Goal: Information Seeking & Learning: Check status

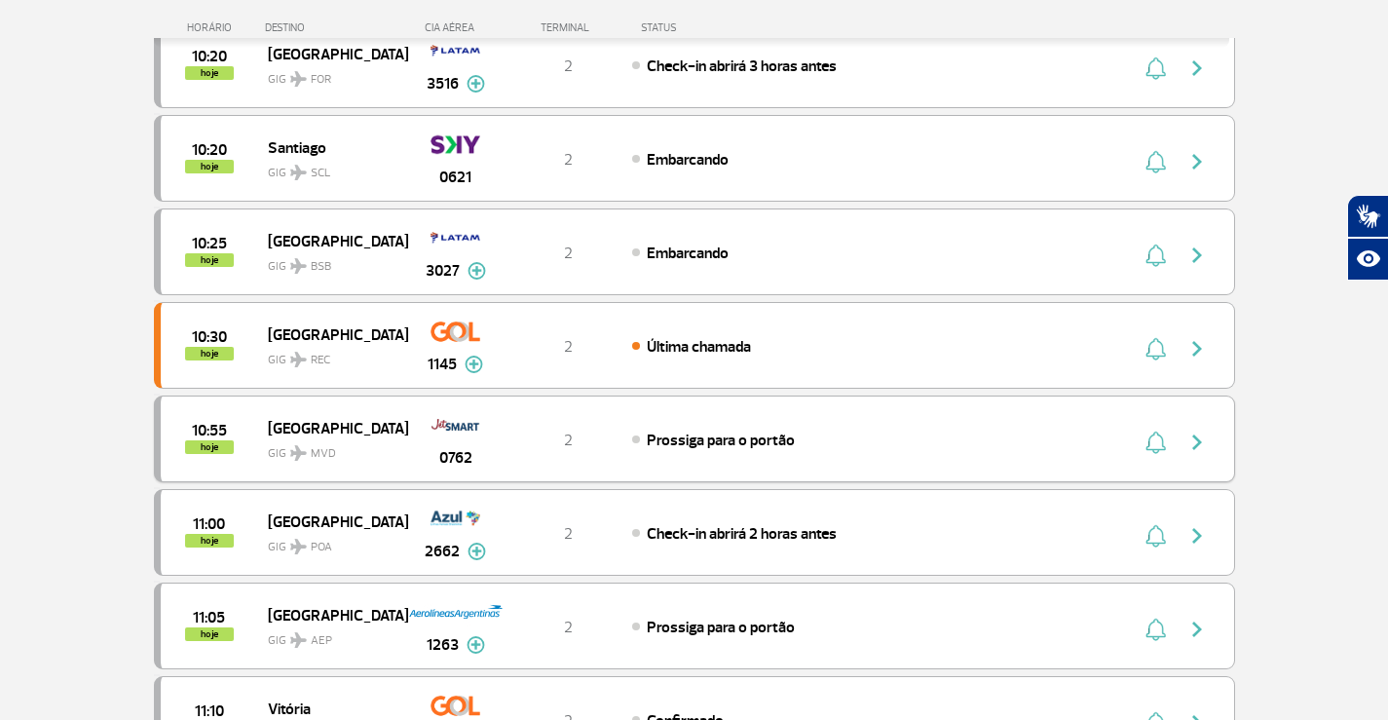
scroll to position [779, 0]
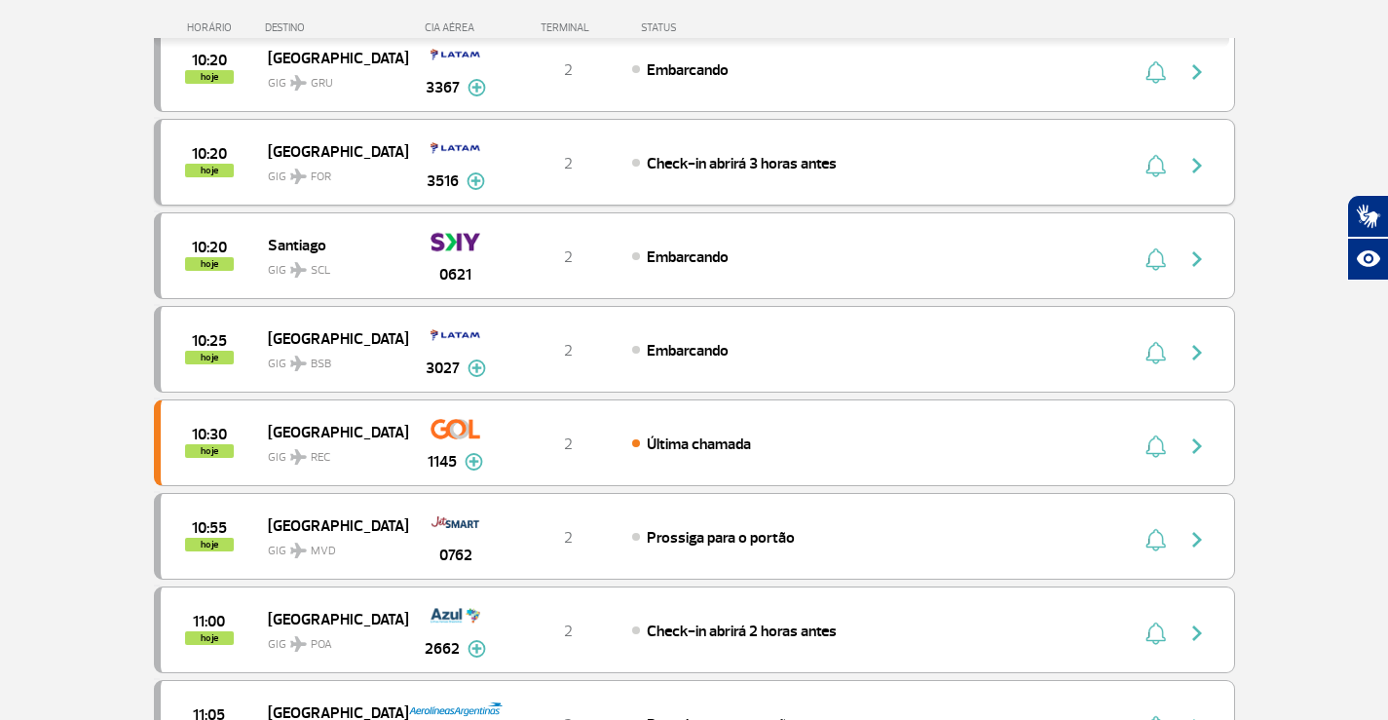
click at [337, 161] on span "GIG FOR" at bounding box center [330, 172] width 125 height 28
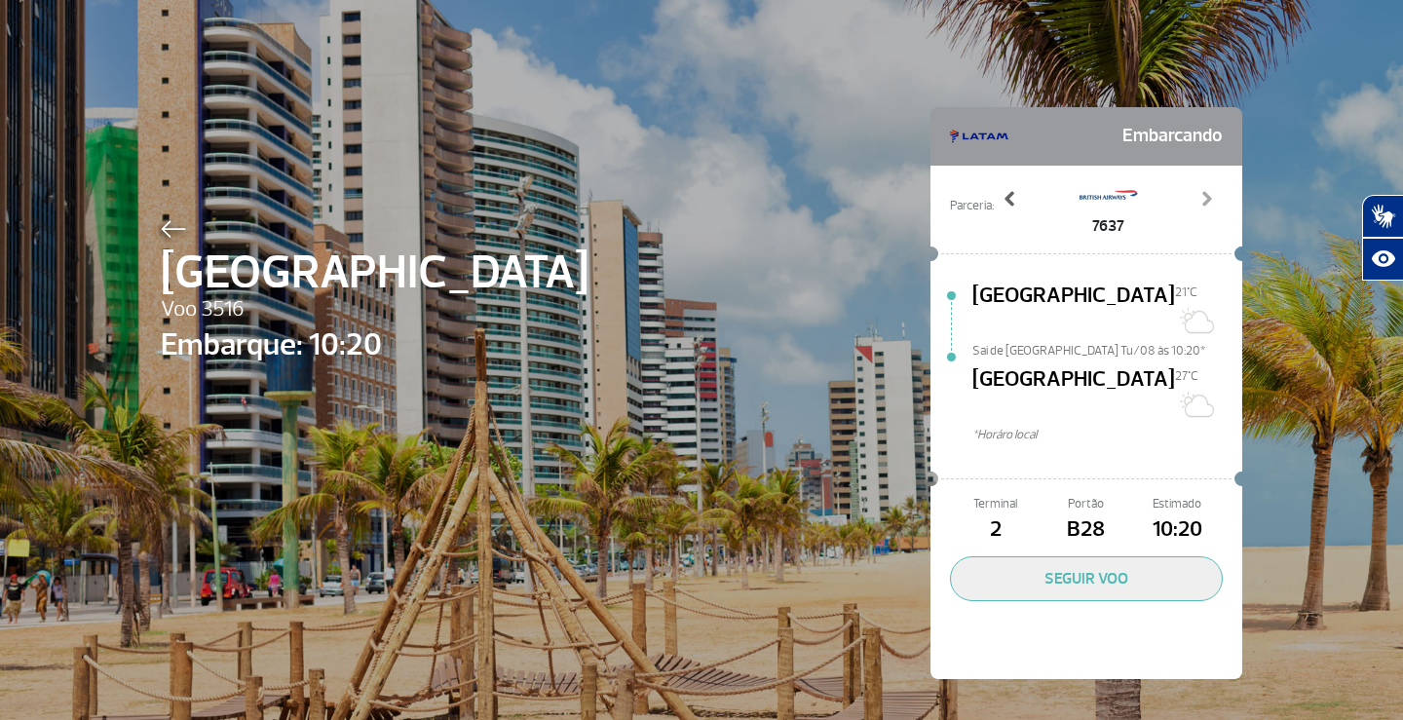
click at [1001, 202] on span at bounding box center [1010, 198] width 19 height 19
click at [1203, 199] on span at bounding box center [1205, 198] width 19 height 19
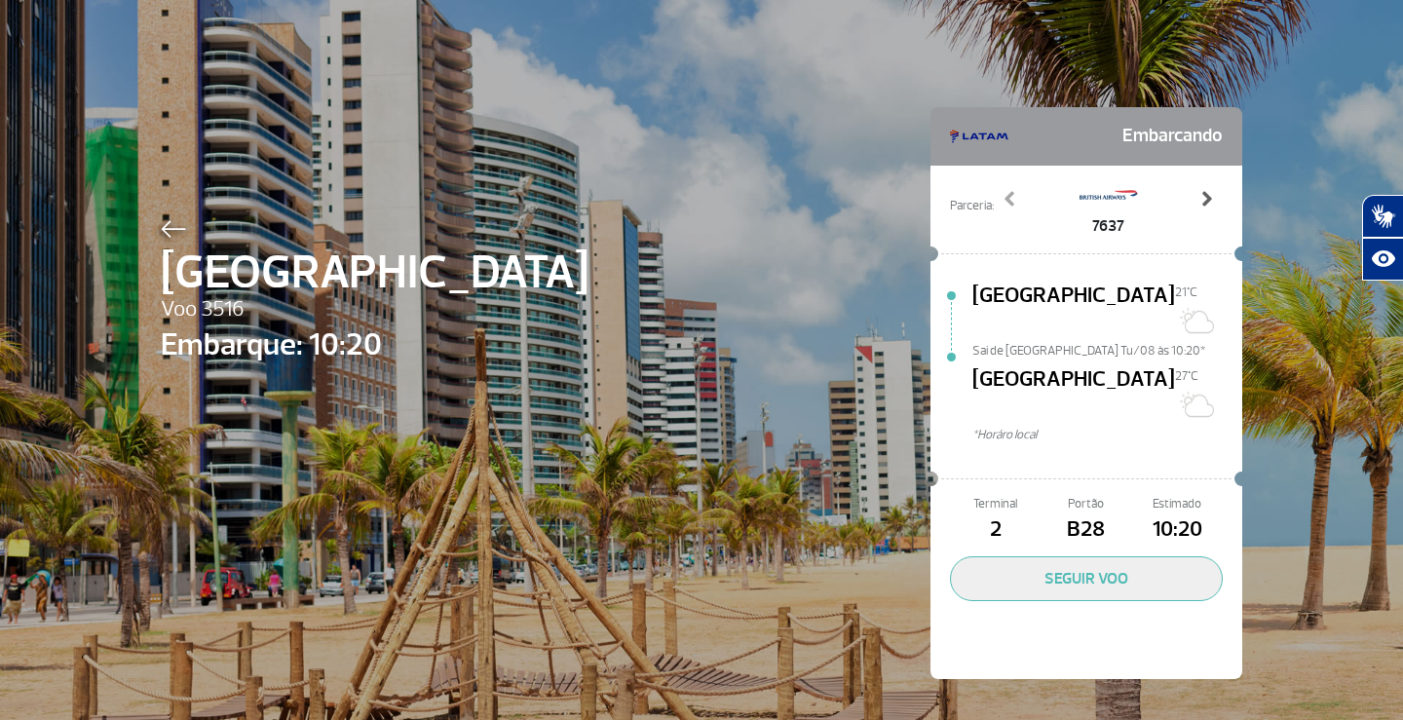
click at [1204, 194] on span at bounding box center [1205, 198] width 19 height 19
click at [1202, 195] on span at bounding box center [1205, 198] width 19 height 19
click at [1003, 194] on span at bounding box center [1010, 198] width 19 height 19
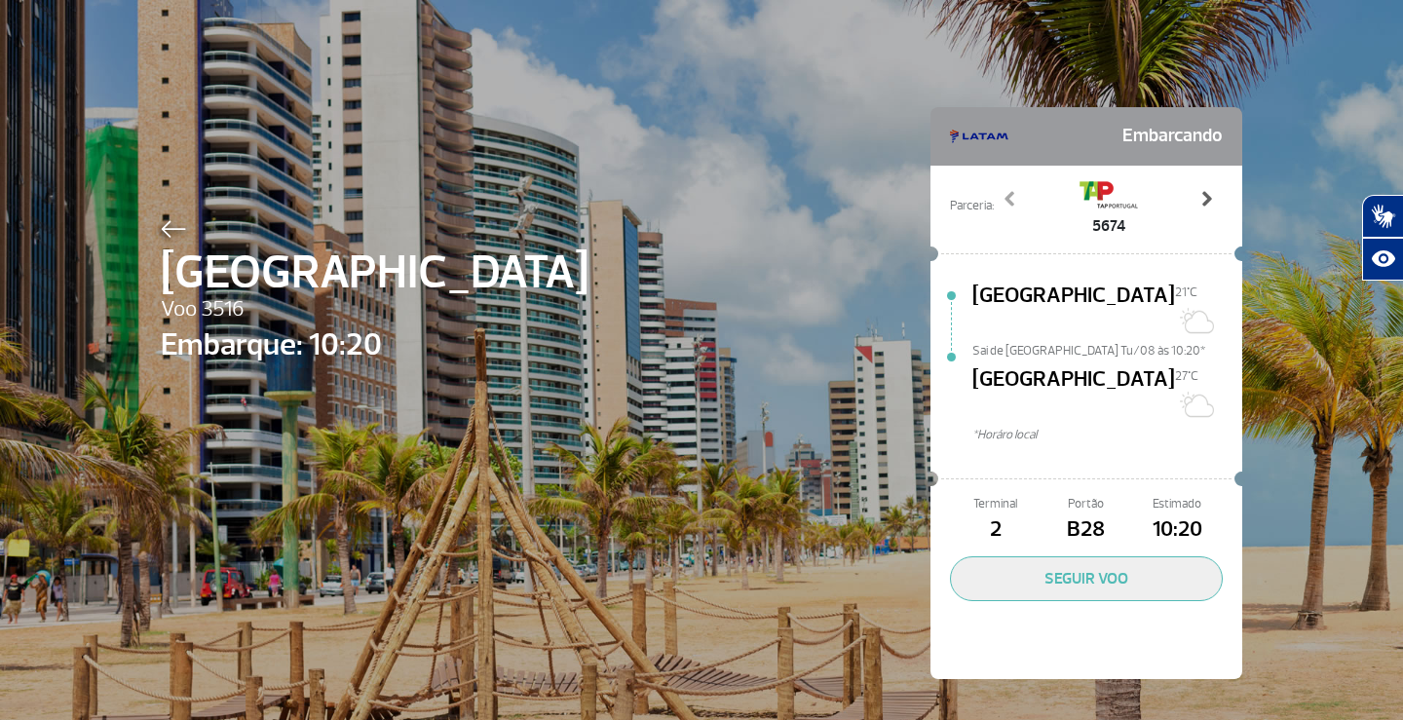
click at [1199, 195] on span at bounding box center [1205, 198] width 19 height 19
click at [167, 234] on img at bounding box center [173, 229] width 25 height 18
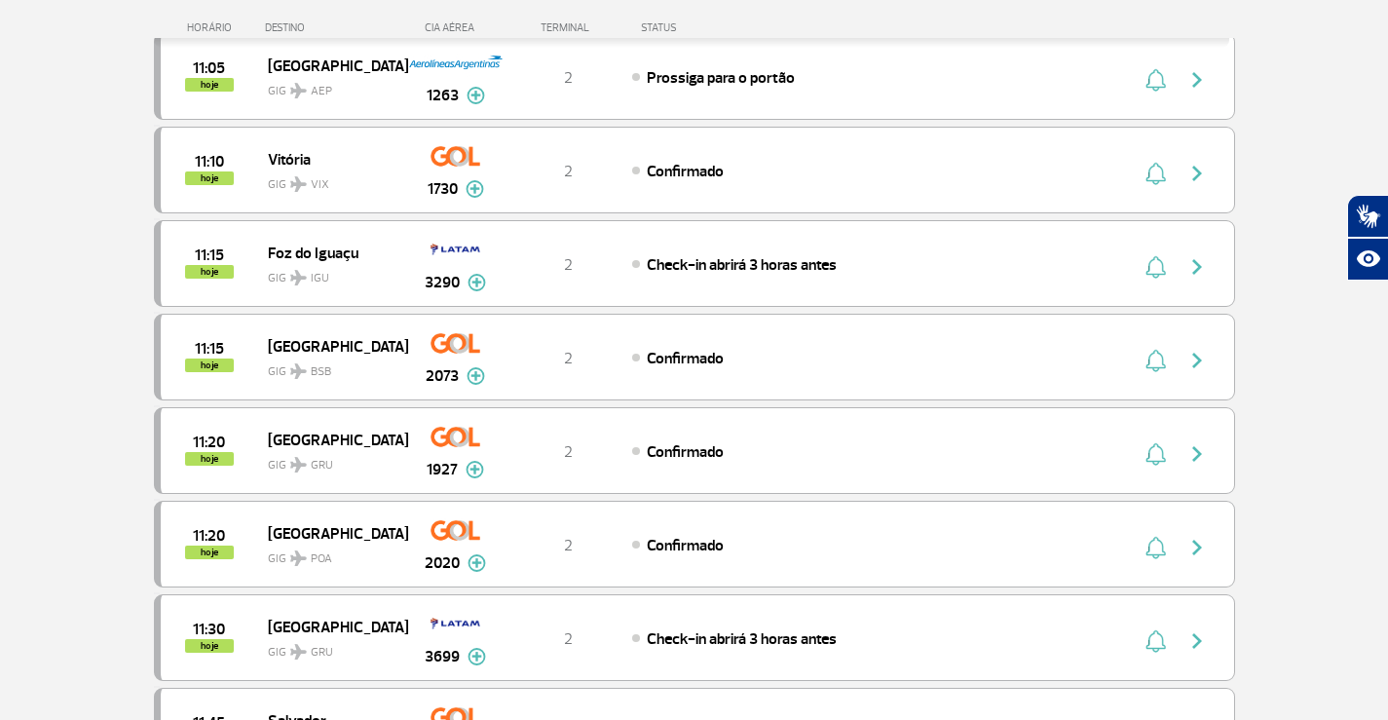
scroll to position [1461, 0]
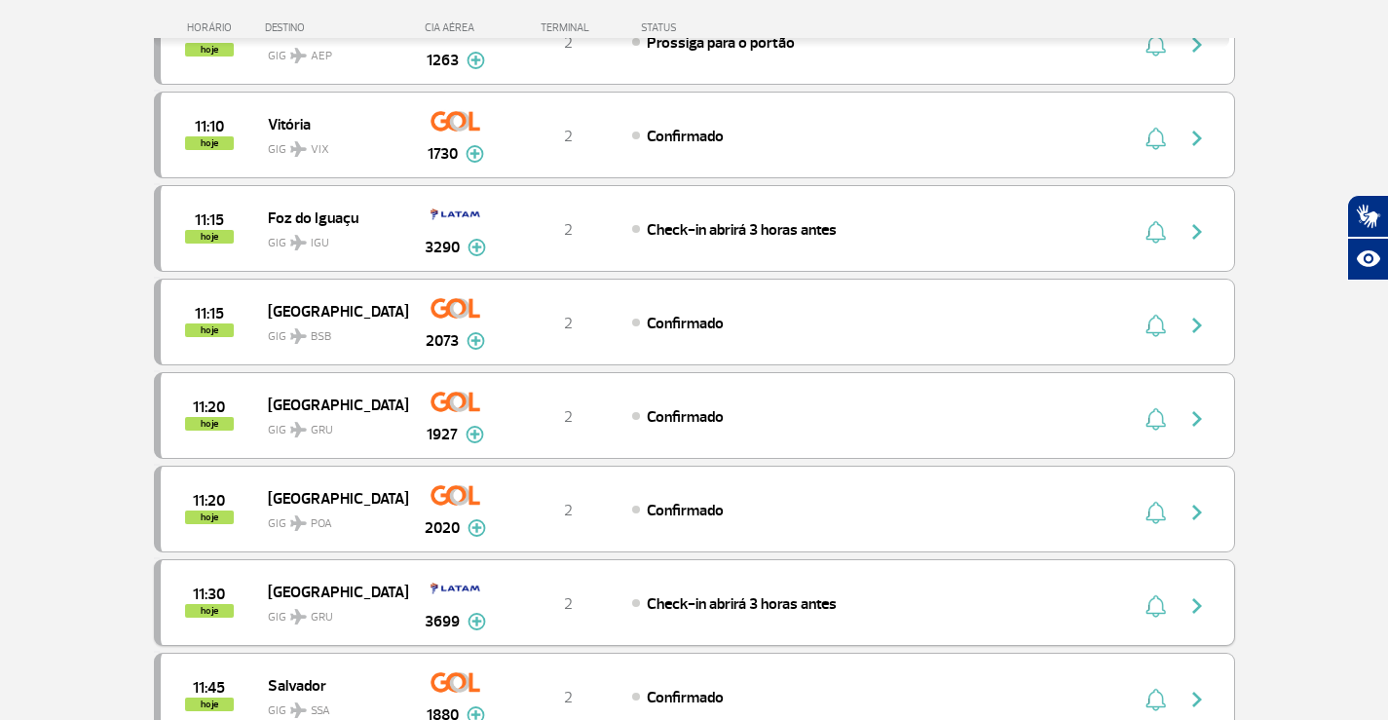
click at [332, 600] on span "GIG GRU" at bounding box center [330, 612] width 125 height 28
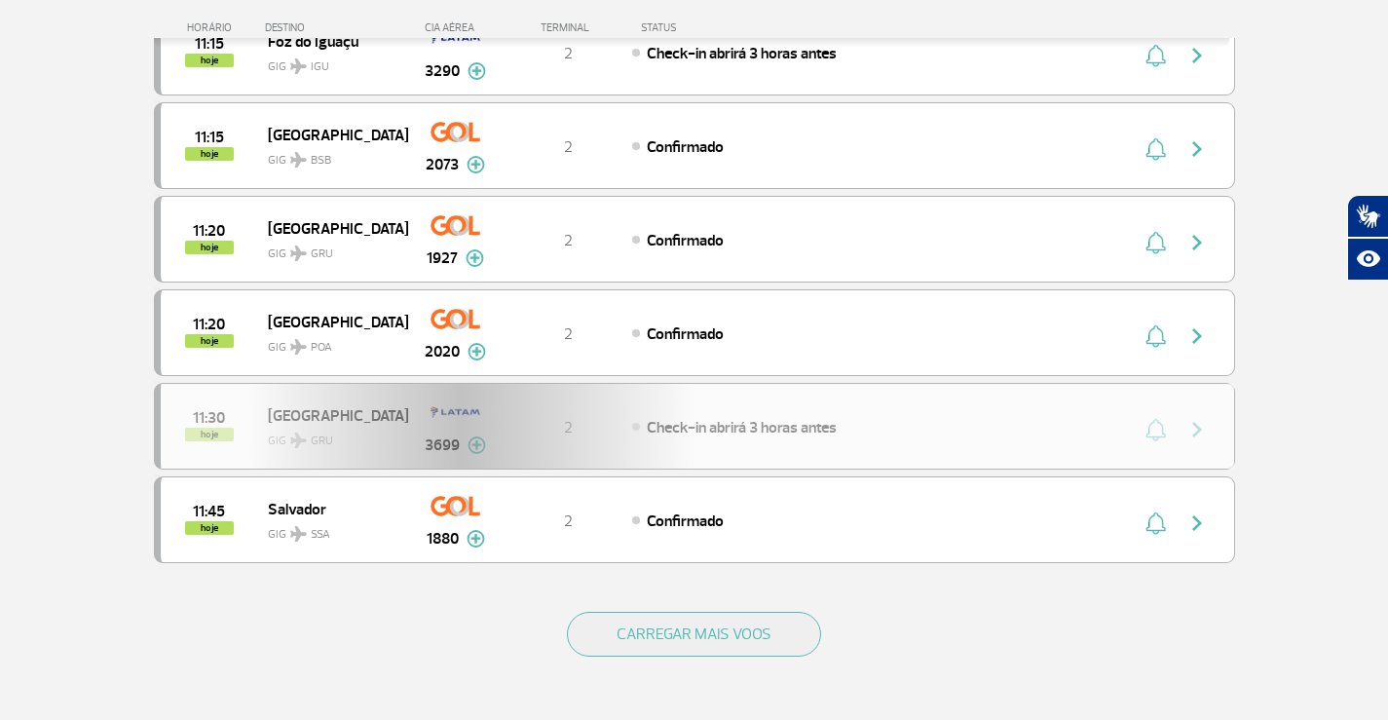
scroll to position [1754, 0]
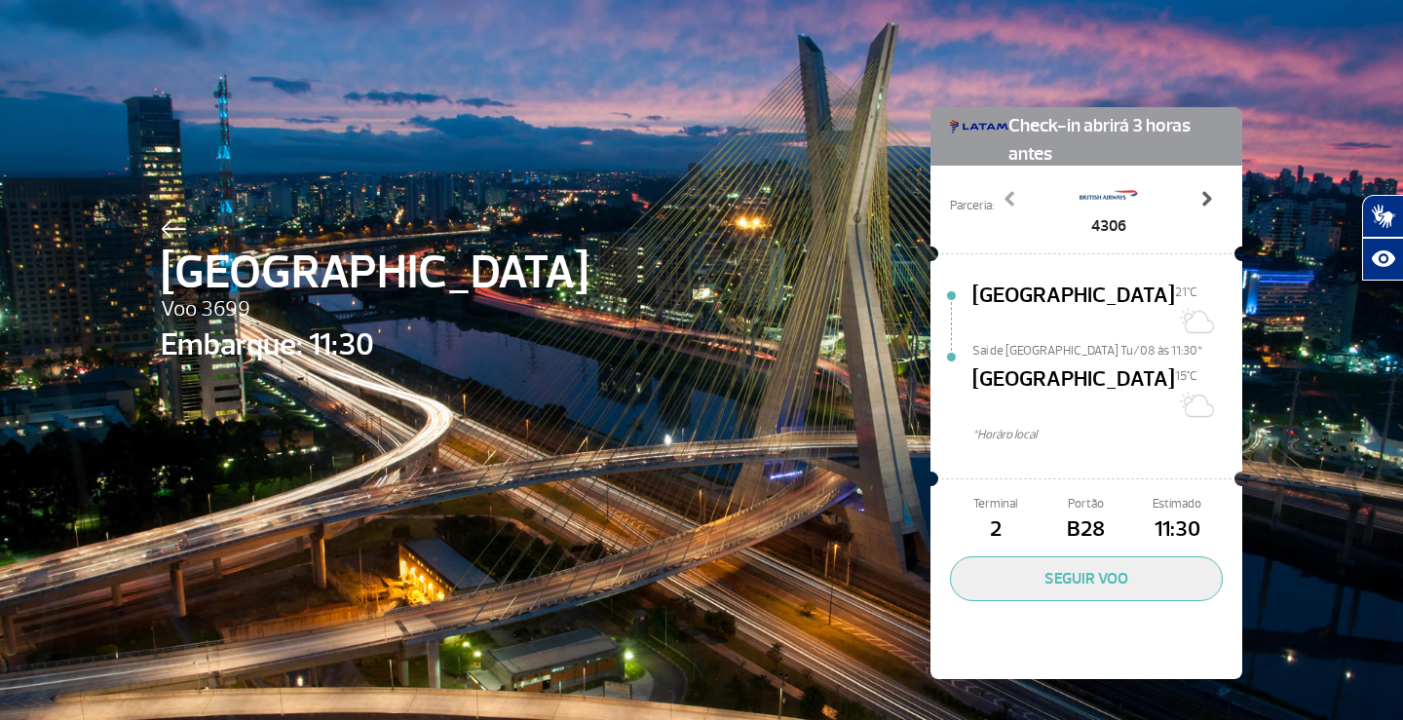
click at [1200, 207] on span at bounding box center [1205, 198] width 19 height 19
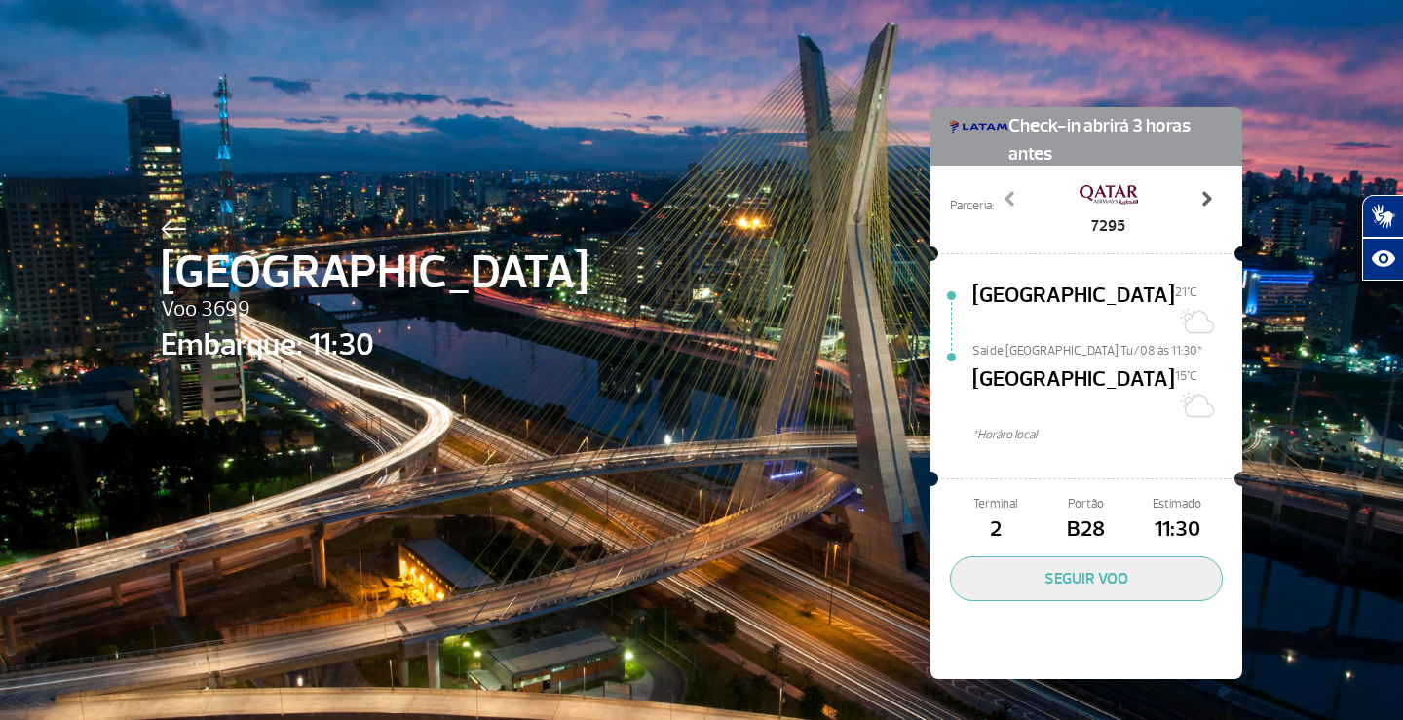
click at [1200, 207] on span at bounding box center [1205, 198] width 19 height 19
click at [1206, 201] on span at bounding box center [1205, 198] width 19 height 19
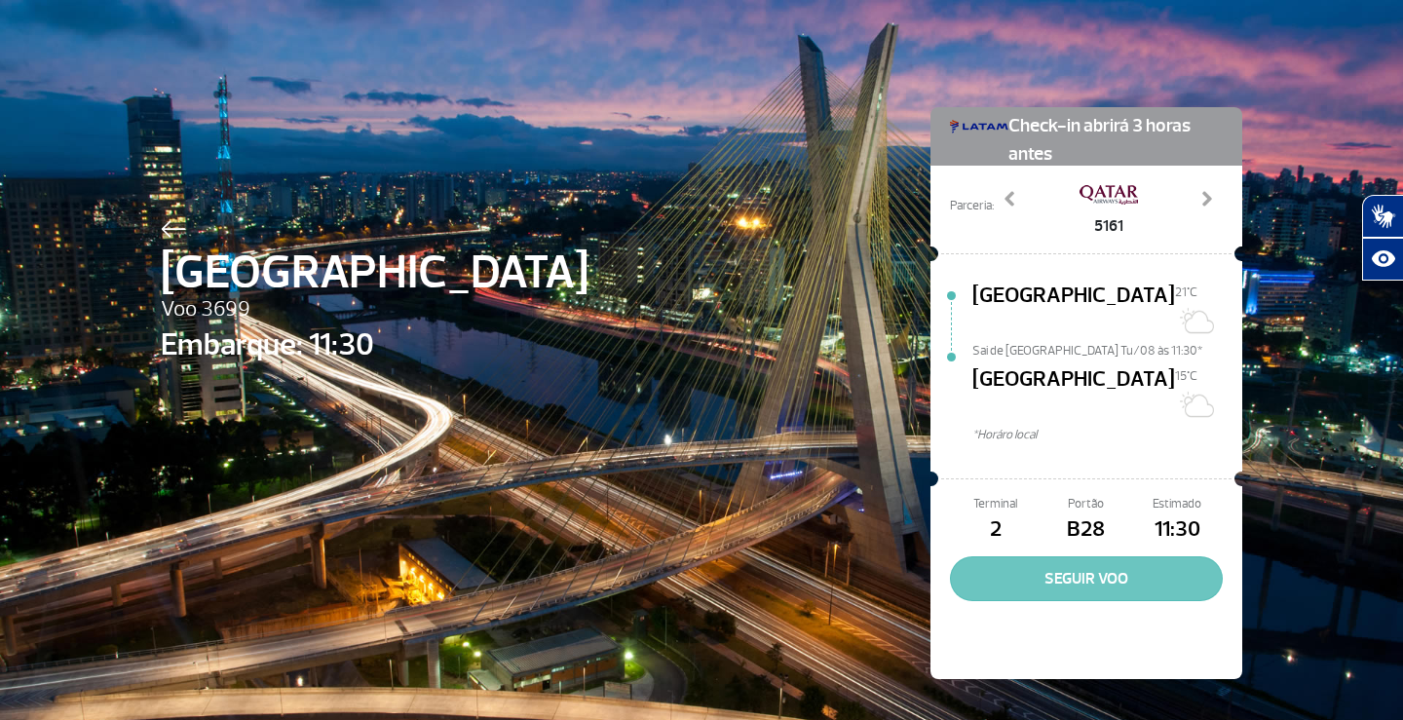
click at [1063, 556] on button "SEGUIR VOO" at bounding box center [1086, 578] width 273 height 45
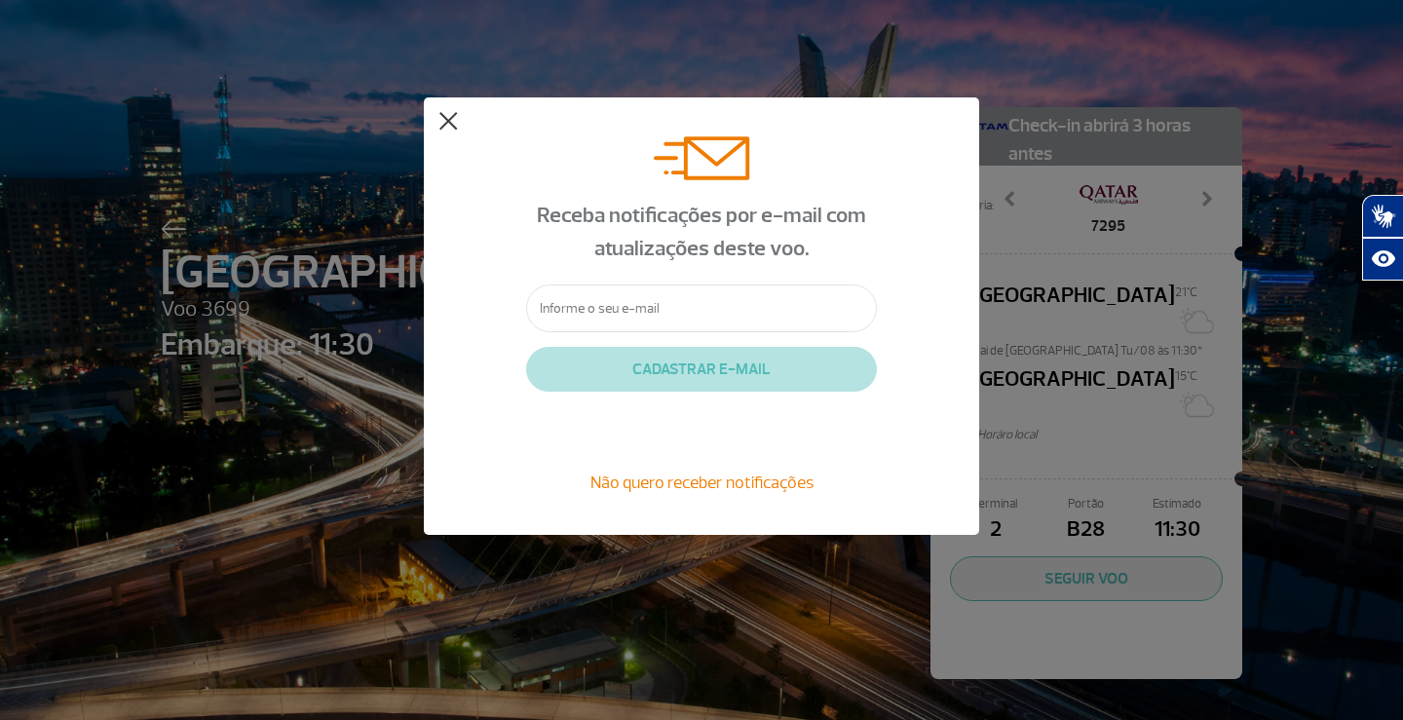
click at [445, 119] on button at bounding box center [447, 121] width 19 height 19
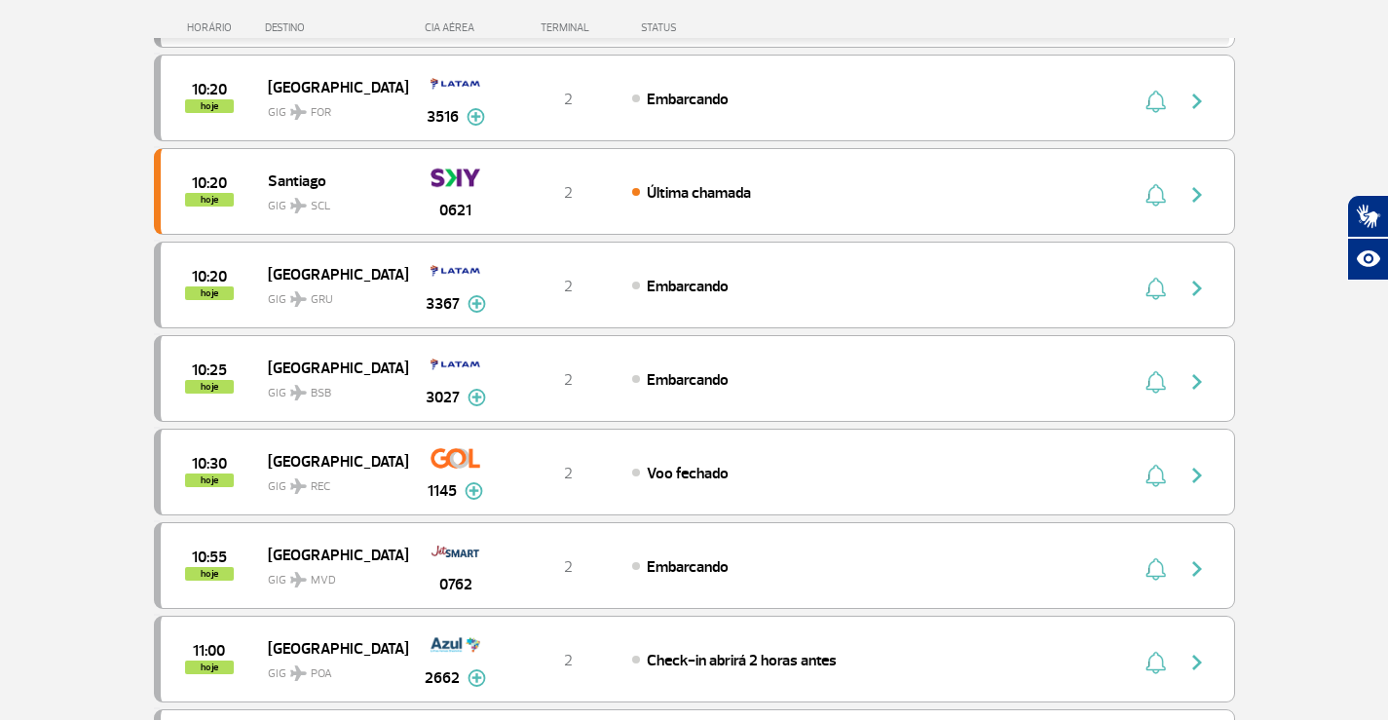
scroll to position [487, 0]
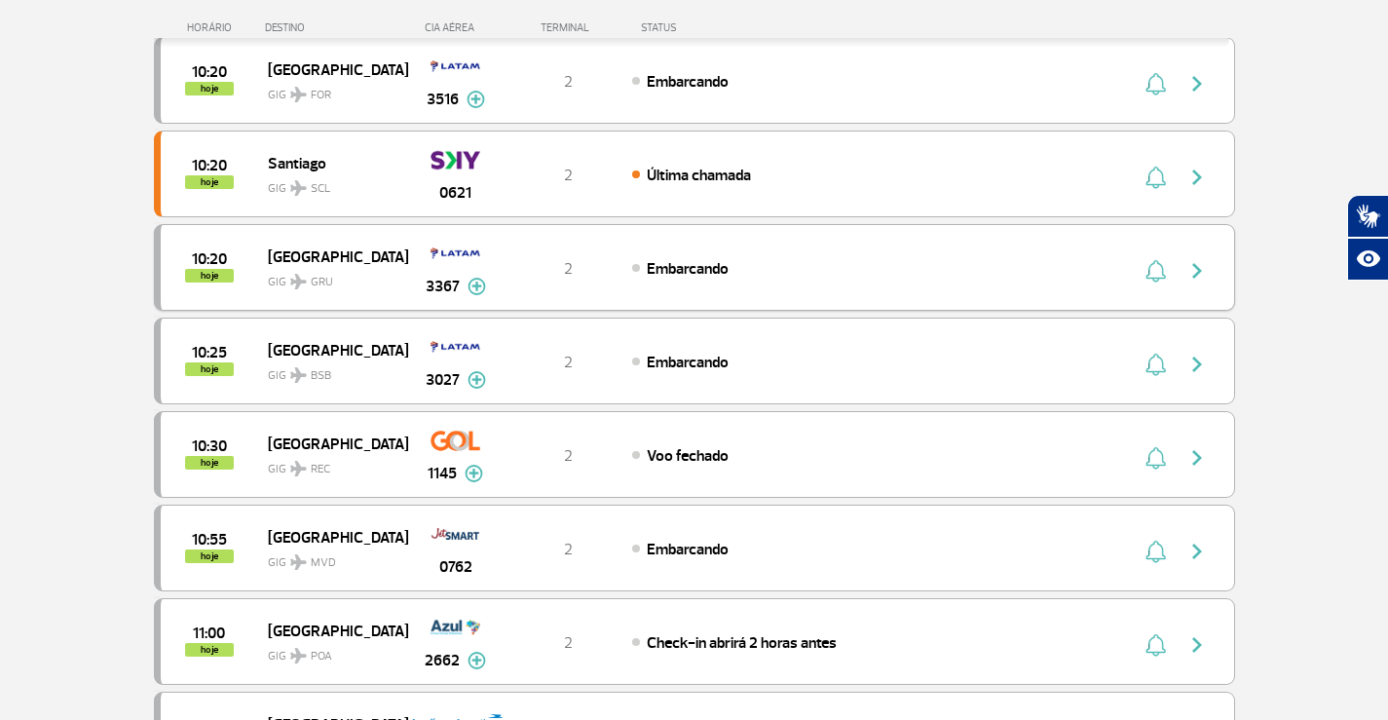
click at [356, 276] on span "GIG GRU" at bounding box center [330, 277] width 125 height 28
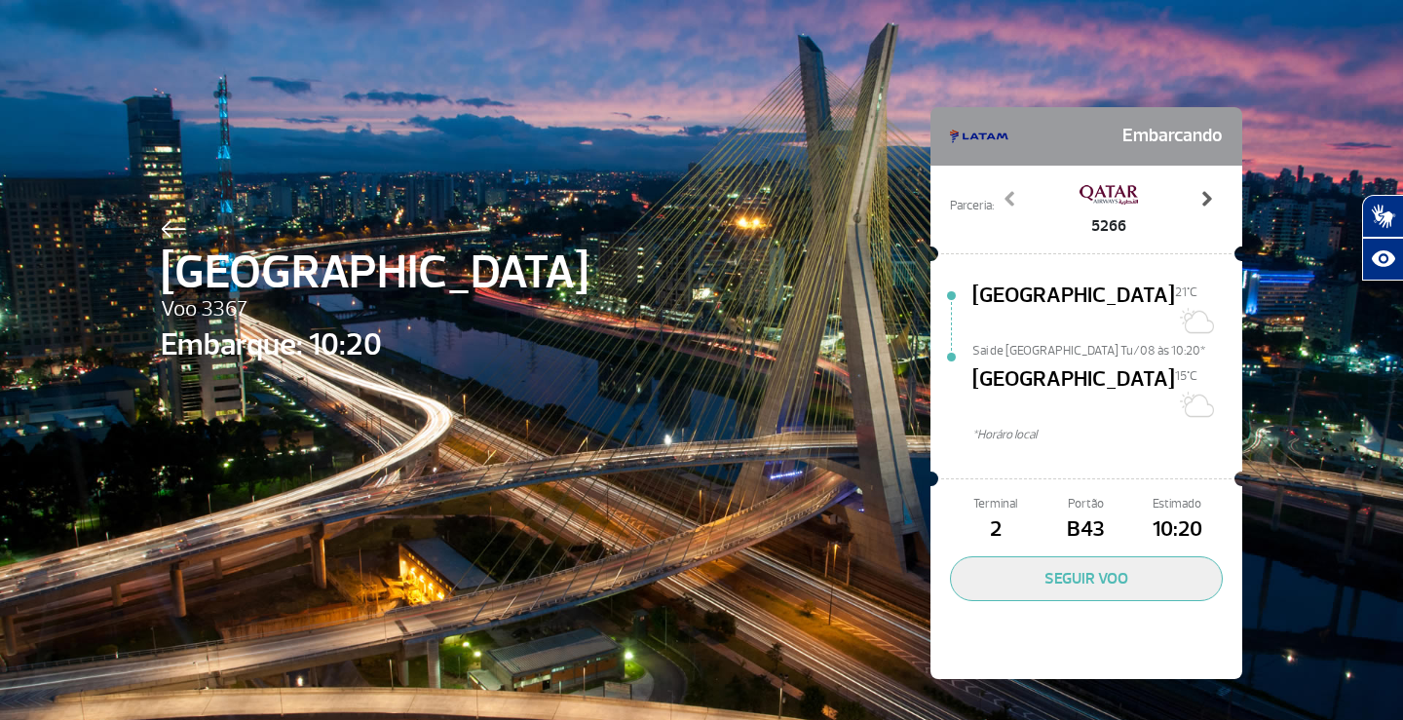
click at [1199, 201] on span at bounding box center [1205, 198] width 19 height 19
